Goal: Task Accomplishment & Management: Manage account settings

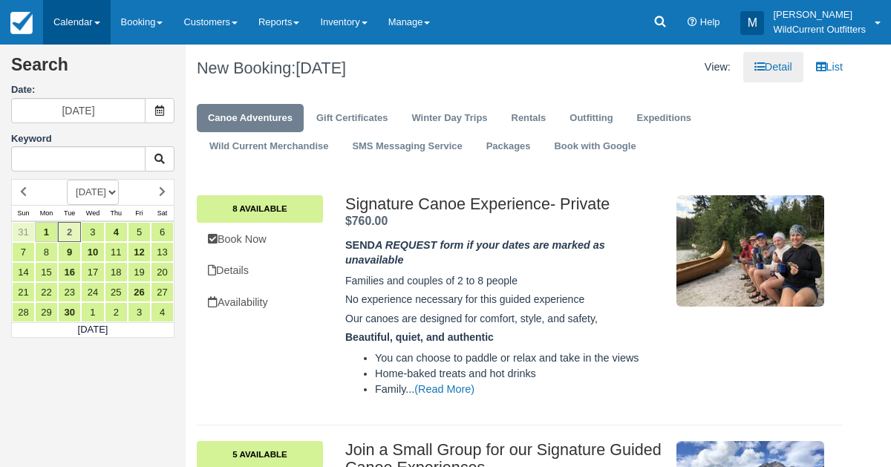
click at [82, 10] on link "Calendar" at bounding box center [77, 22] width 68 height 45
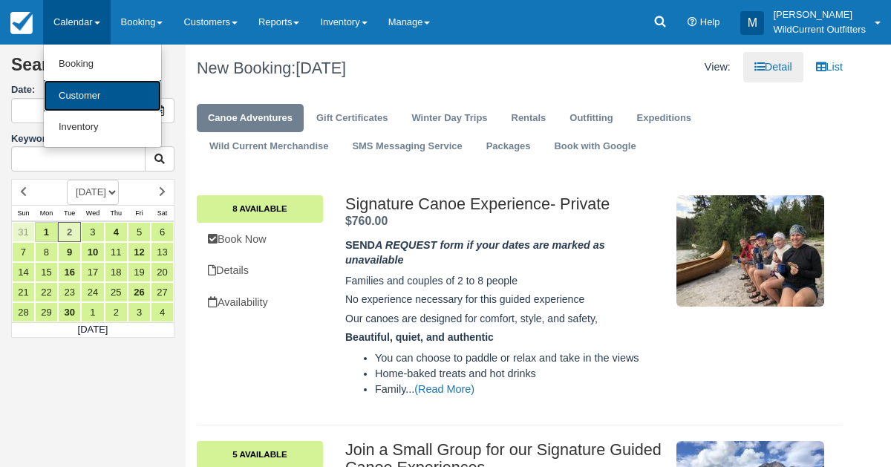
click at [69, 88] on link "Customer" at bounding box center [102, 96] width 117 height 32
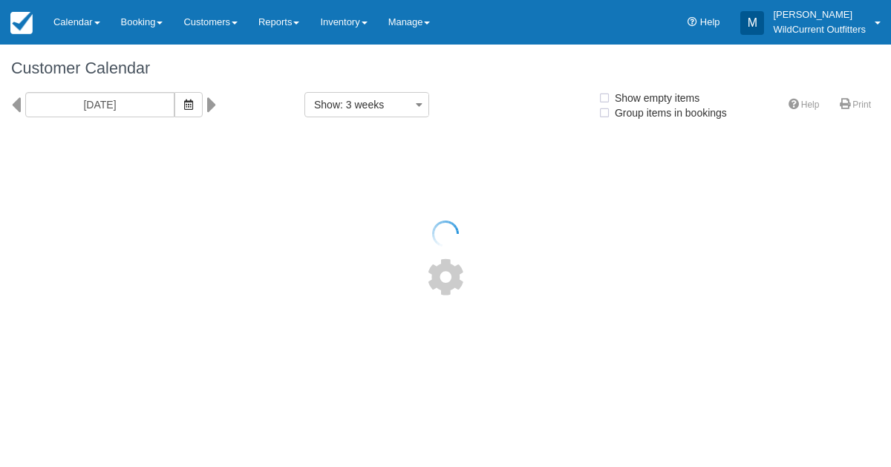
select select
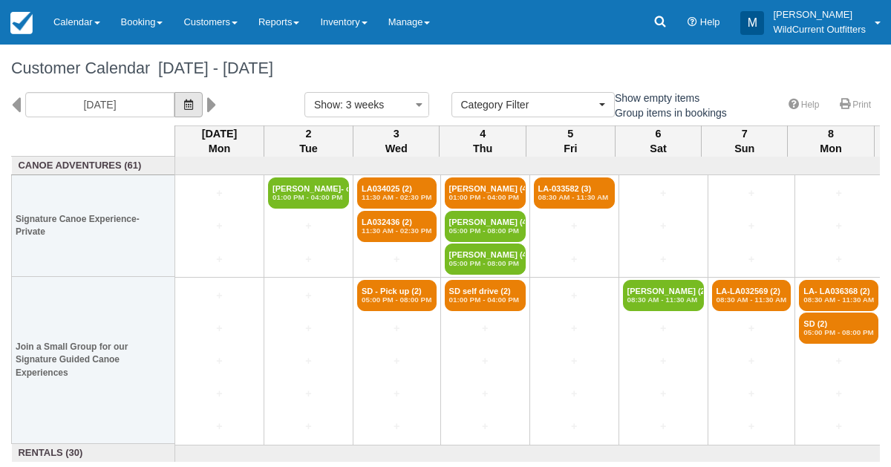
click at [198, 100] on button "button" at bounding box center [189, 104] width 28 height 25
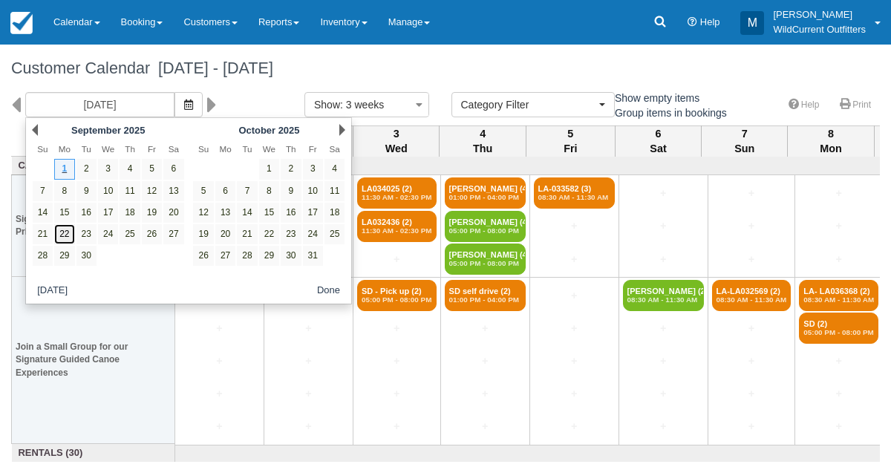
click at [58, 233] on link "22" at bounding box center [64, 234] width 20 height 20
type input "09/22/25"
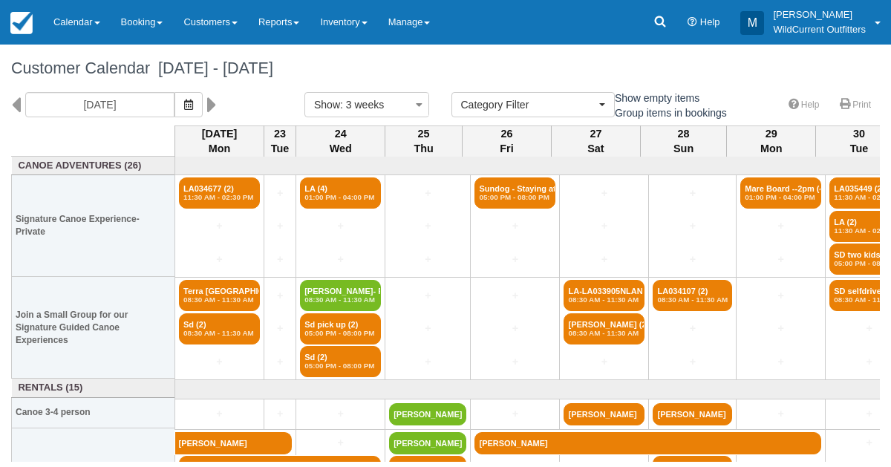
scroll to position [65, 0]
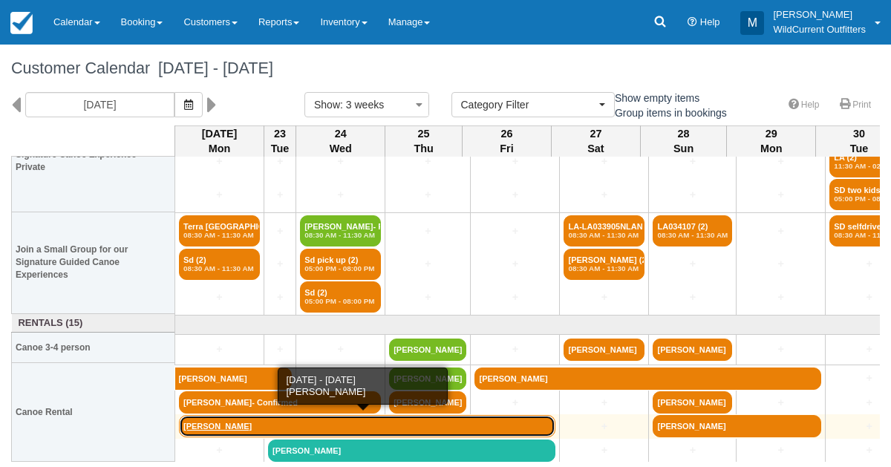
click at [215, 426] on link "Jeremy Browne" at bounding box center [367, 426] width 377 height 22
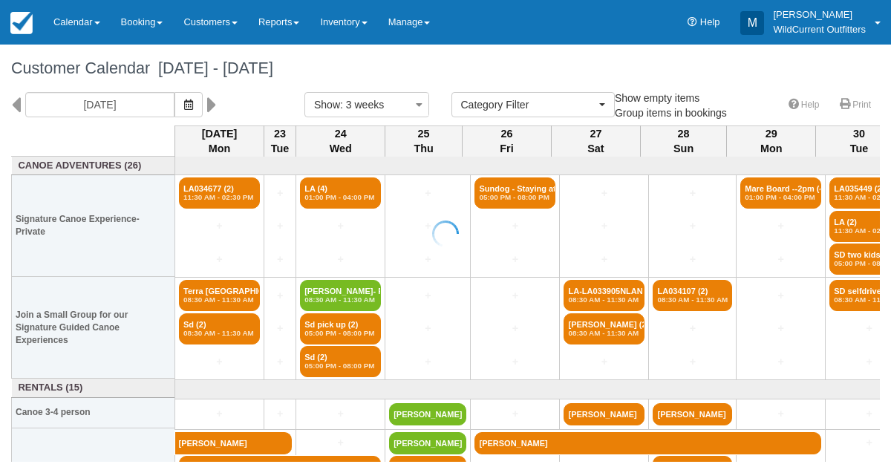
select select
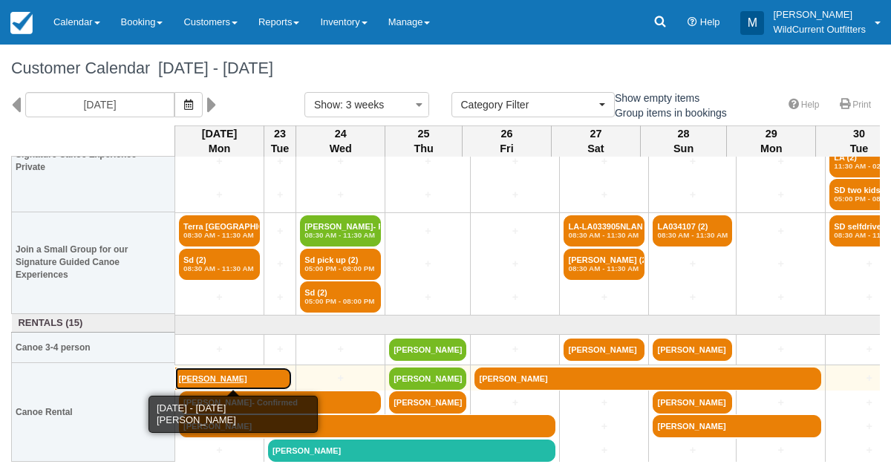
click at [209, 376] on link "[PERSON_NAME]" at bounding box center [233, 379] width 117 height 22
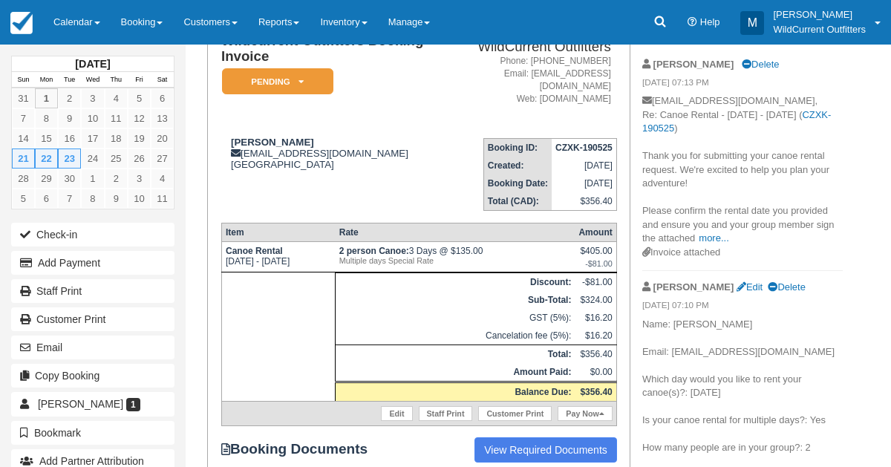
scroll to position [125, 0]
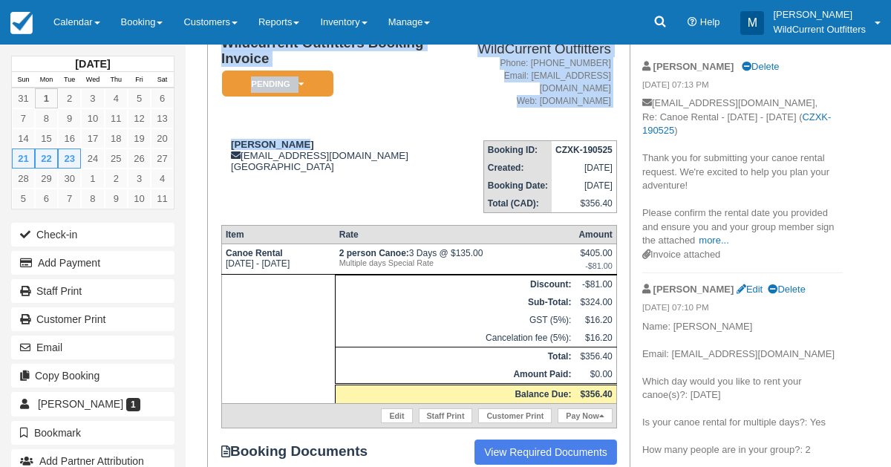
drag, startPoint x: 304, startPoint y: 130, endPoint x: 214, endPoint y: 128, distance: 89.9
click at [214, 128] on div "Wildcurrent Outfitters Booking Invoice Pending   ZAUI Deposit Paid Waiting List…" at bounding box center [418, 244] width 423 height 467
click at [215, 128] on div "Wildcurrent Outfitters Booking Invoice Pending   ZAUI Deposit Paid Waiting List…" at bounding box center [418, 244] width 423 height 467
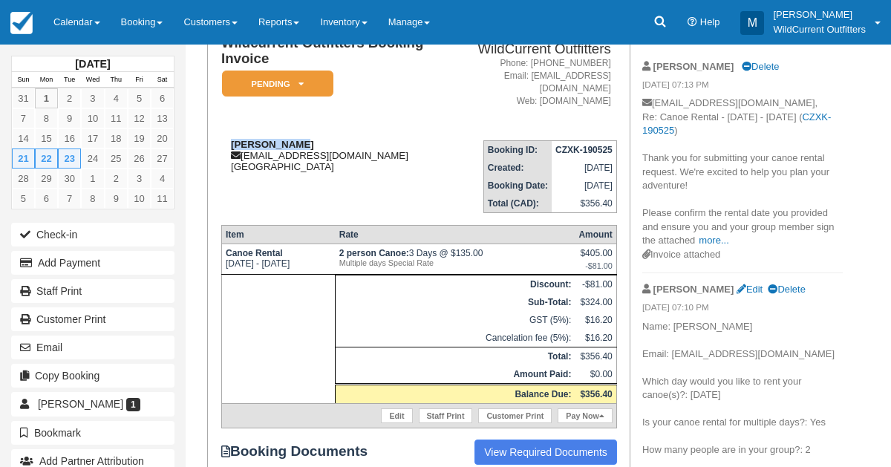
drag, startPoint x: 304, startPoint y: 129, endPoint x: 224, endPoint y: 137, distance: 80.6
click at [224, 139] on div "[PERSON_NAME] [EMAIL_ADDRESS][DOMAIN_NAME] [GEOGRAPHIC_DATA]" at bounding box center [333, 155] width 224 height 33
copy strong "[PERSON_NAME]"
